Goal: Book appointment/travel/reservation

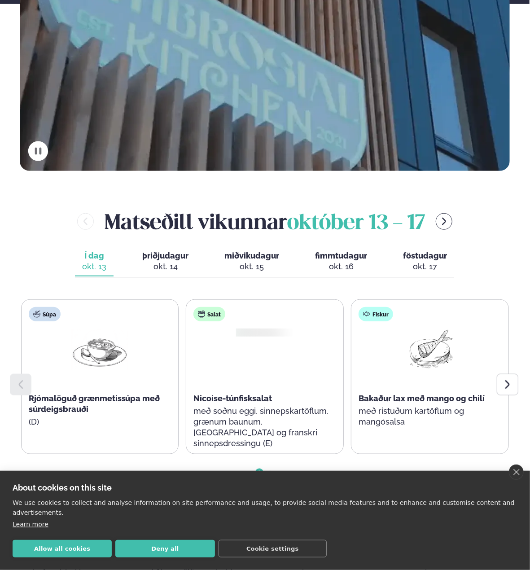
scroll to position [359, 0]
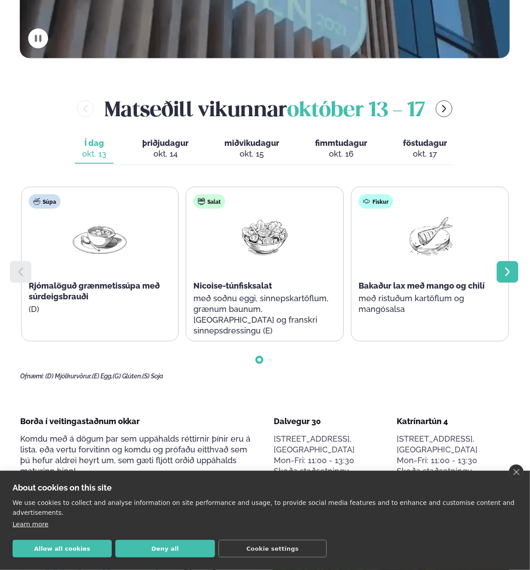
click at [511, 267] on icon at bounding box center [508, 272] width 11 height 11
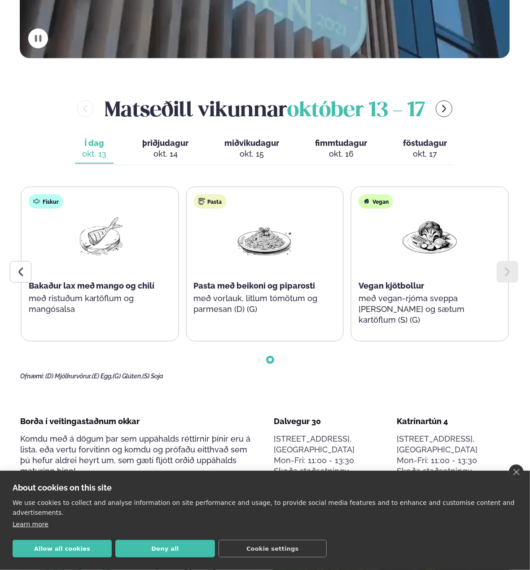
click at [511, 267] on icon at bounding box center [508, 272] width 11 height 11
click at [159, 149] on div "okt. 14" at bounding box center [165, 154] width 46 height 11
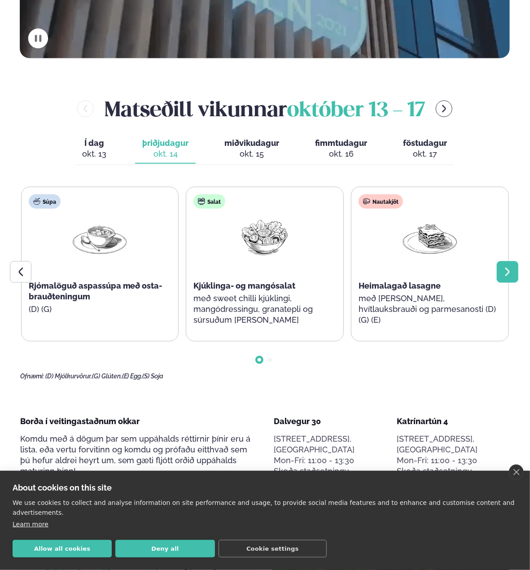
click at [502, 261] on div at bounding box center [508, 272] width 22 height 22
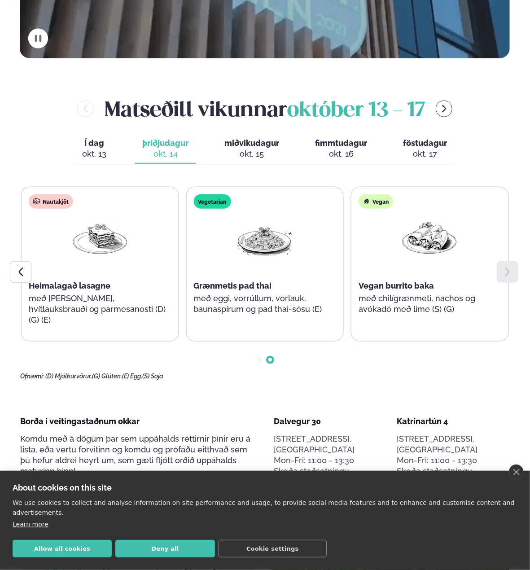
click at [242, 138] on span "miðvikudagur" at bounding box center [252, 142] width 55 height 9
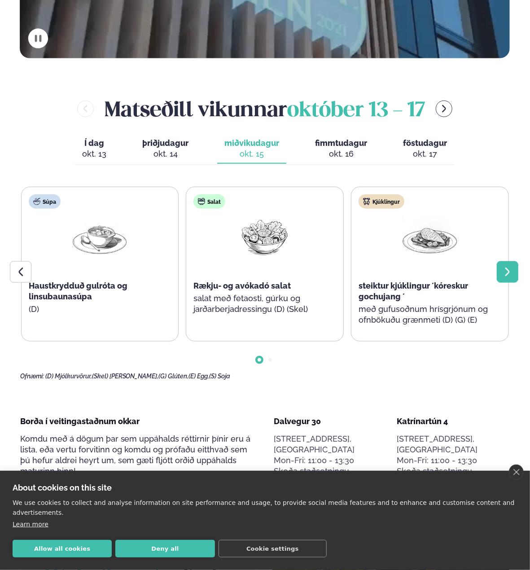
click at [507, 268] on icon at bounding box center [508, 272] width 4 height 9
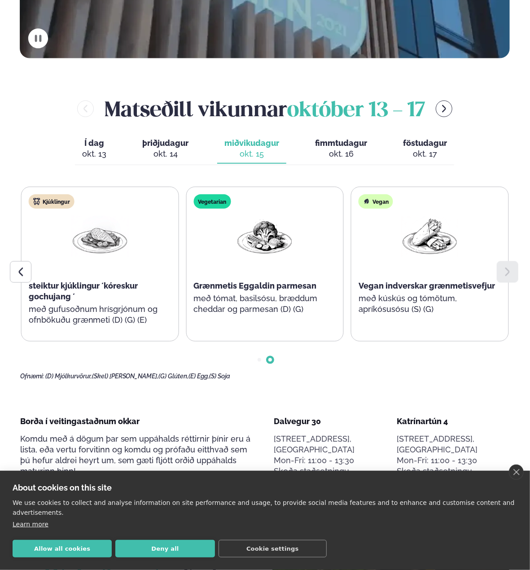
click at [336, 134] on button "fimmtudagur fim. [DATE]" at bounding box center [341, 149] width 66 height 30
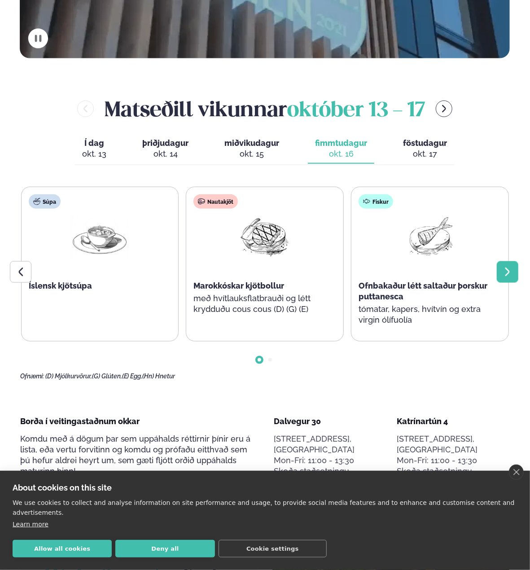
click at [508, 268] on icon at bounding box center [508, 272] width 4 height 9
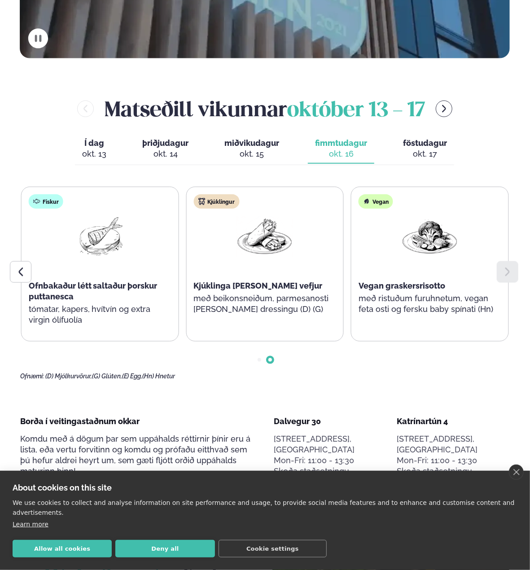
click at [422, 149] on div "okt. 17" at bounding box center [425, 154] width 44 height 11
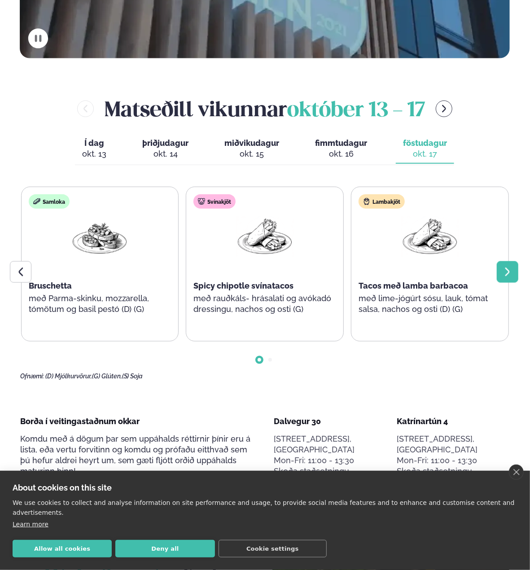
click at [501, 261] on div at bounding box center [508, 272] width 22 height 22
